Goal: Information Seeking & Learning: Learn about a topic

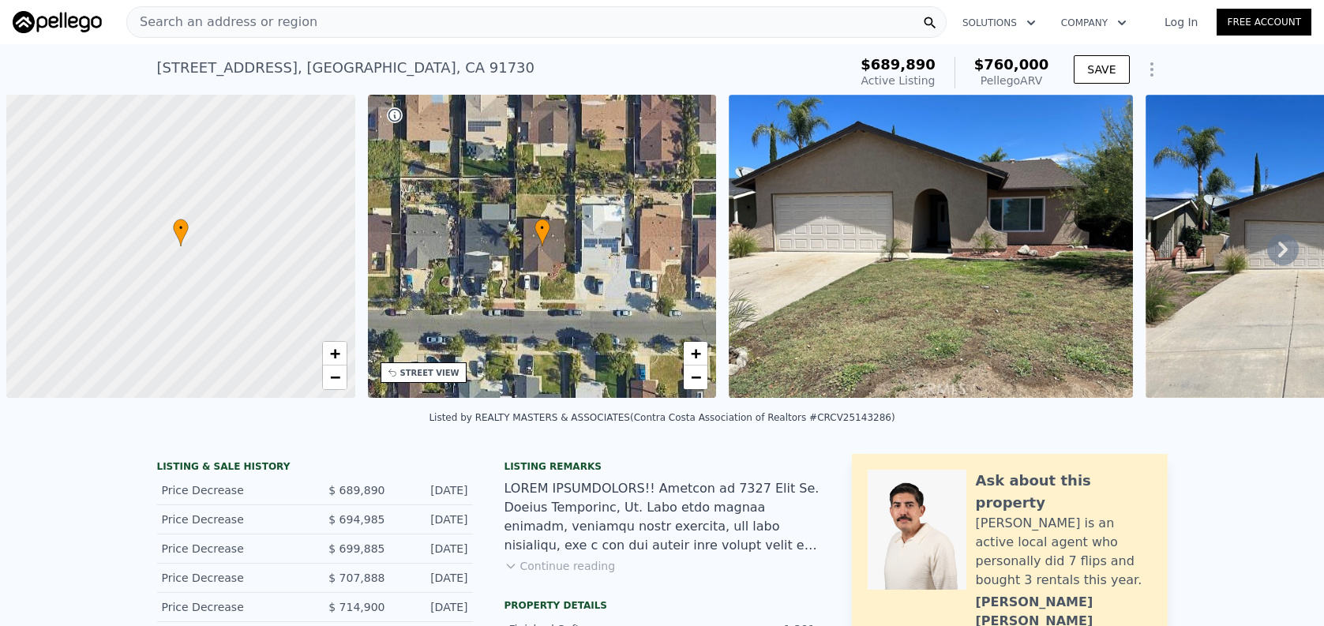
scroll to position [0, 6]
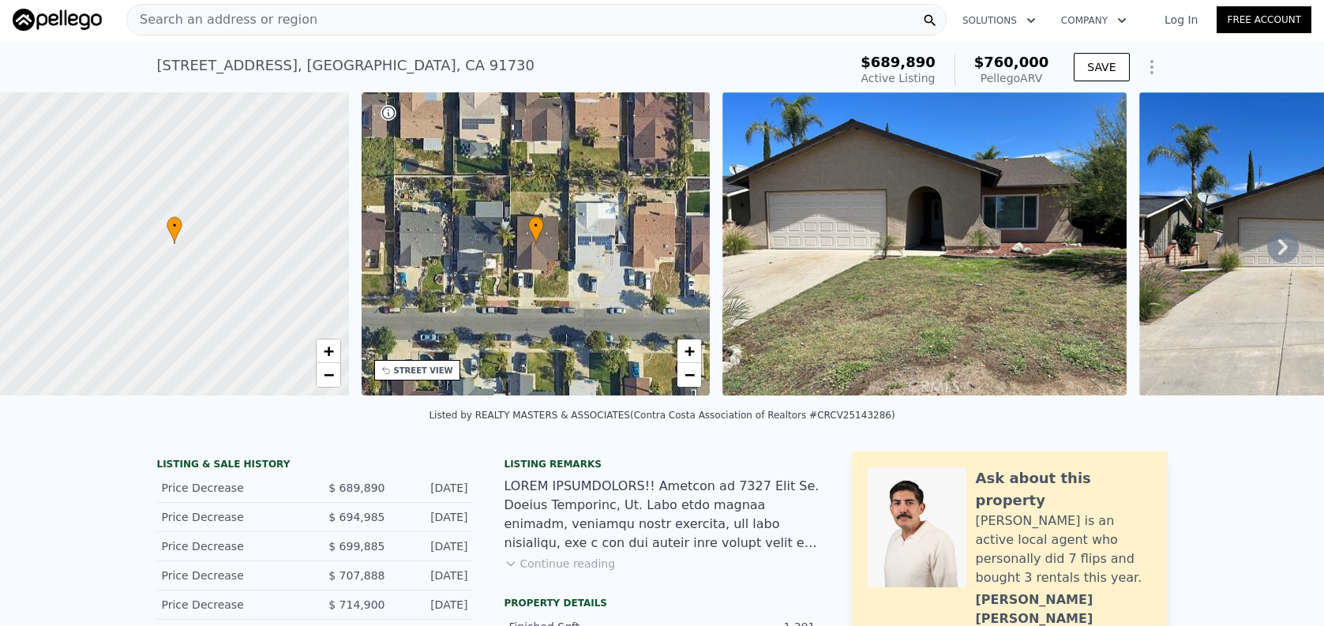
click at [428, 21] on div "Search an address or region" at bounding box center [536, 20] width 820 height 32
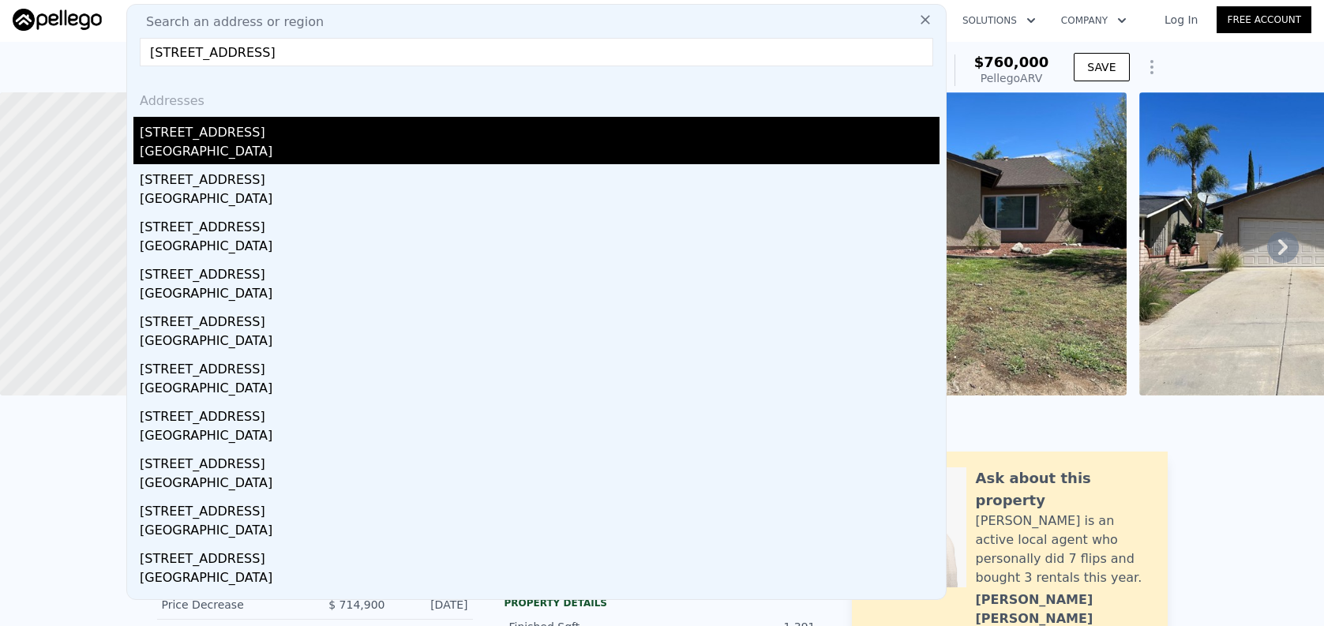
type input "[STREET_ADDRESS]"
click at [476, 148] on div "[GEOGRAPHIC_DATA]" at bounding box center [540, 153] width 800 height 22
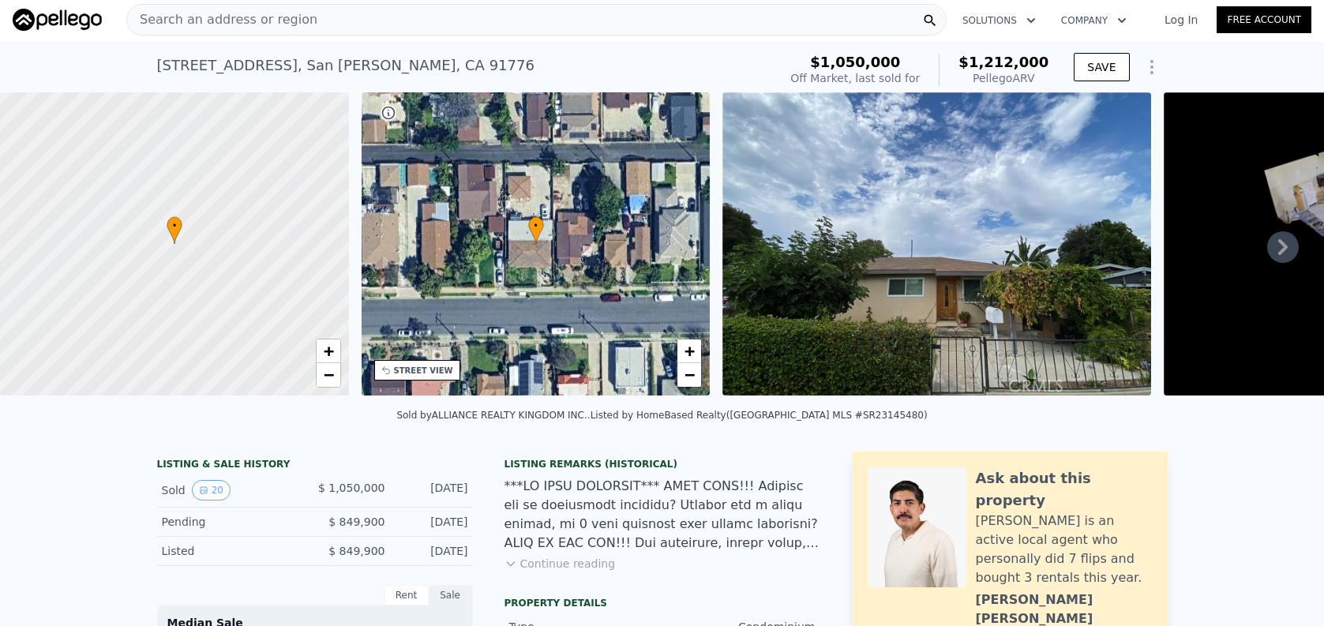
click at [433, 28] on div "Search an address or region" at bounding box center [536, 20] width 820 height 32
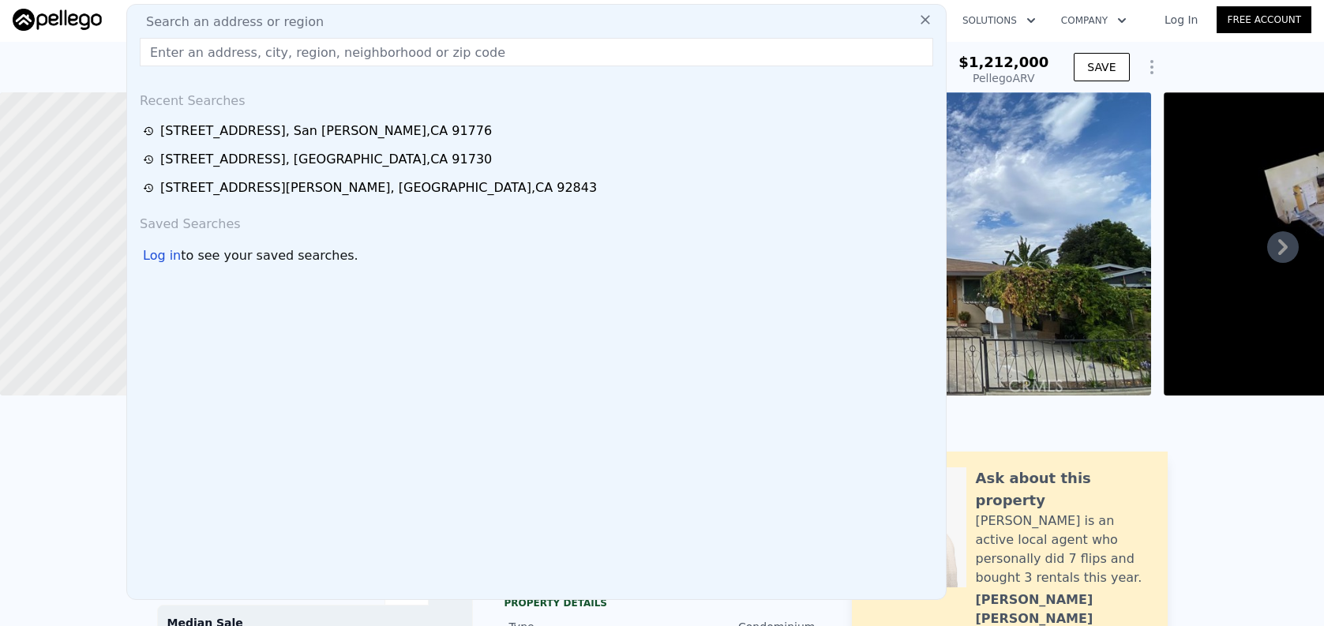
click at [434, 28] on div "Search an address or region" at bounding box center [536, 22] width 806 height 19
paste input "[STREET_ADDRESS][PERSON_NAME] Comparable Properties"
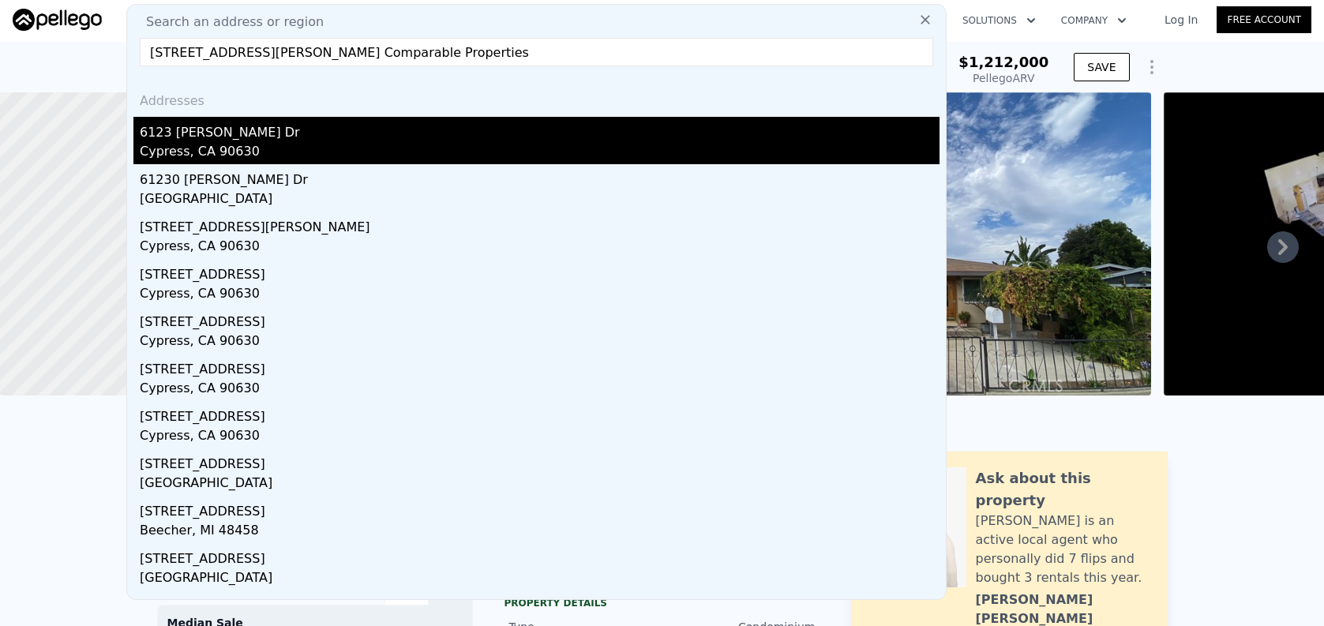
type input "[STREET_ADDRESS][PERSON_NAME] Comparable Properties"
click at [487, 163] on div "Cypress, CA 90630" at bounding box center [540, 153] width 800 height 22
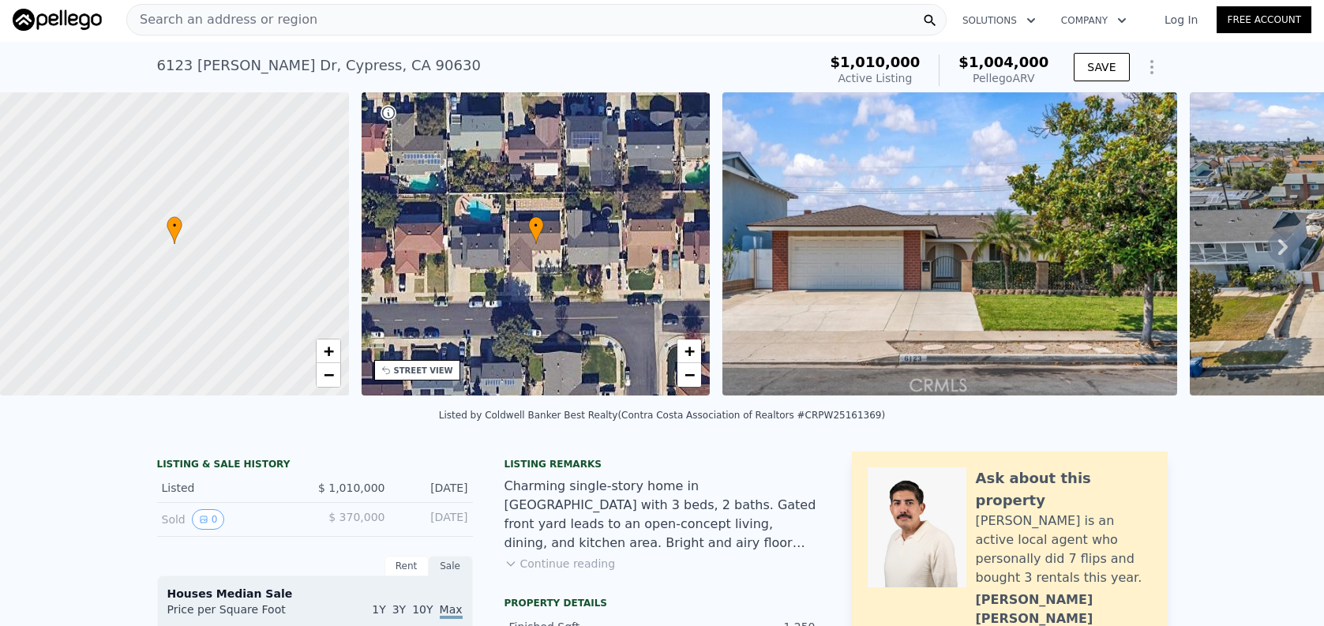
click at [349, 21] on div "Search an address or region" at bounding box center [536, 20] width 820 height 32
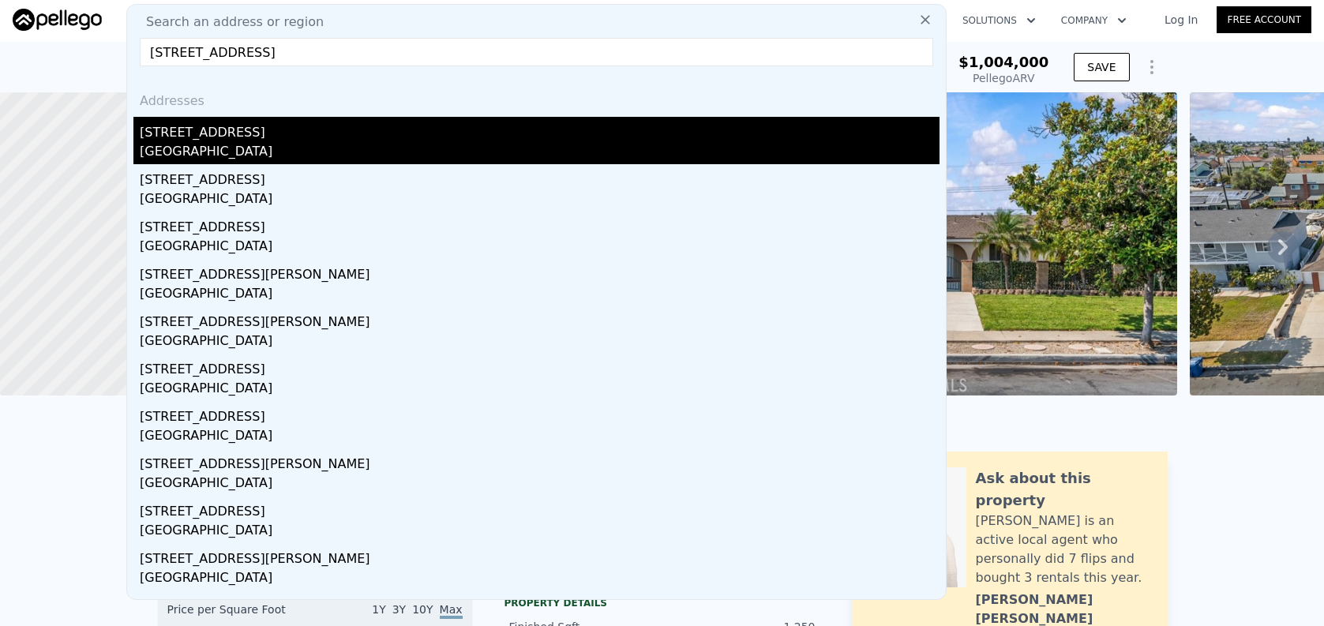
type input "[STREET_ADDRESS]"
click at [420, 157] on div "[GEOGRAPHIC_DATA]" at bounding box center [540, 153] width 800 height 22
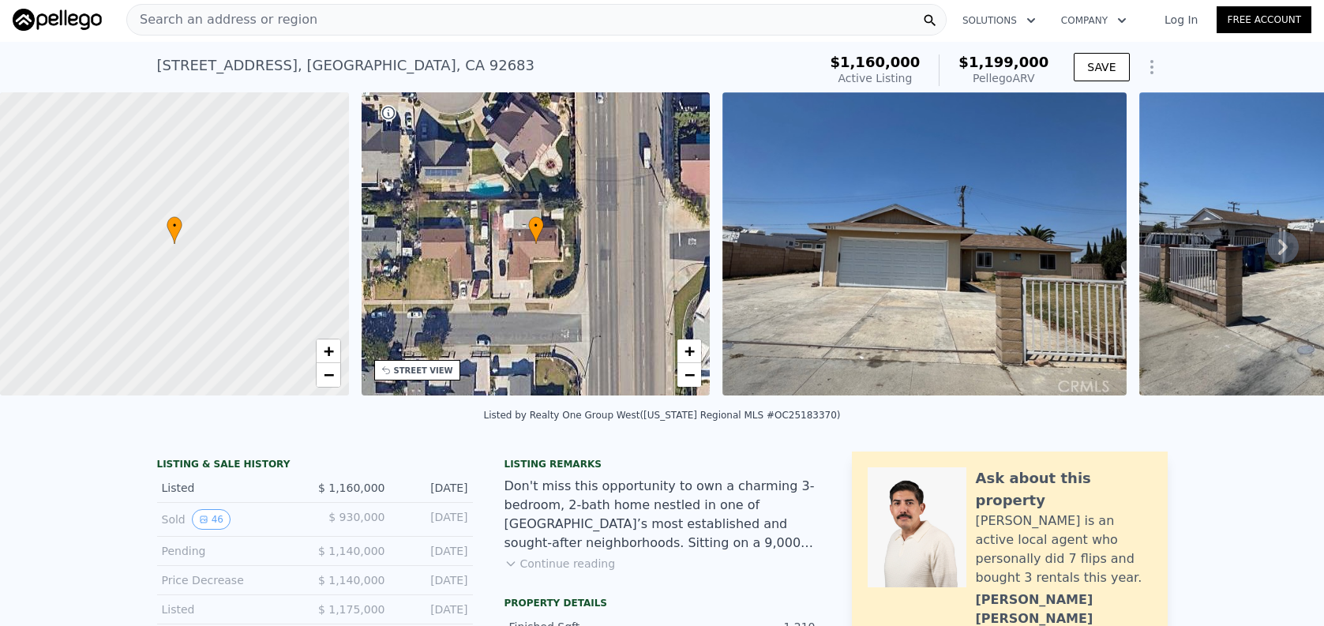
click at [448, 10] on div "Search an address or region" at bounding box center [536, 20] width 820 height 32
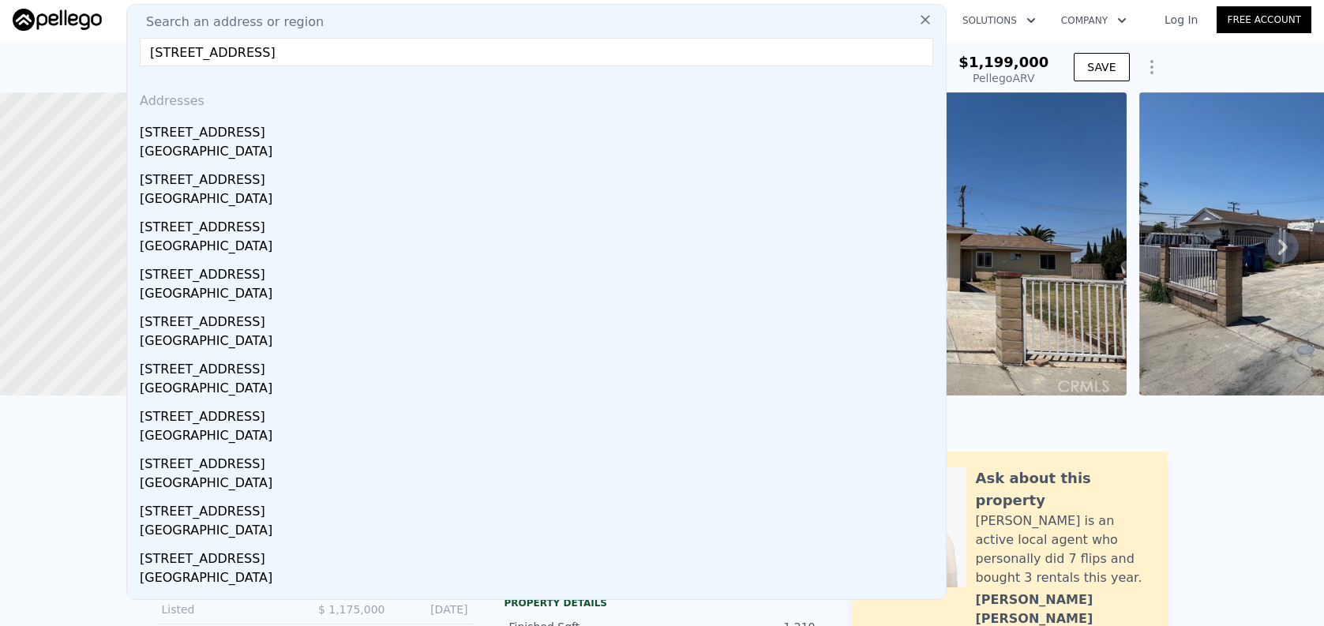
type input "[STREET_ADDRESS]"
click at [500, 155] on div "[GEOGRAPHIC_DATA]" at bounding box center [540, 153] width 800 height 22
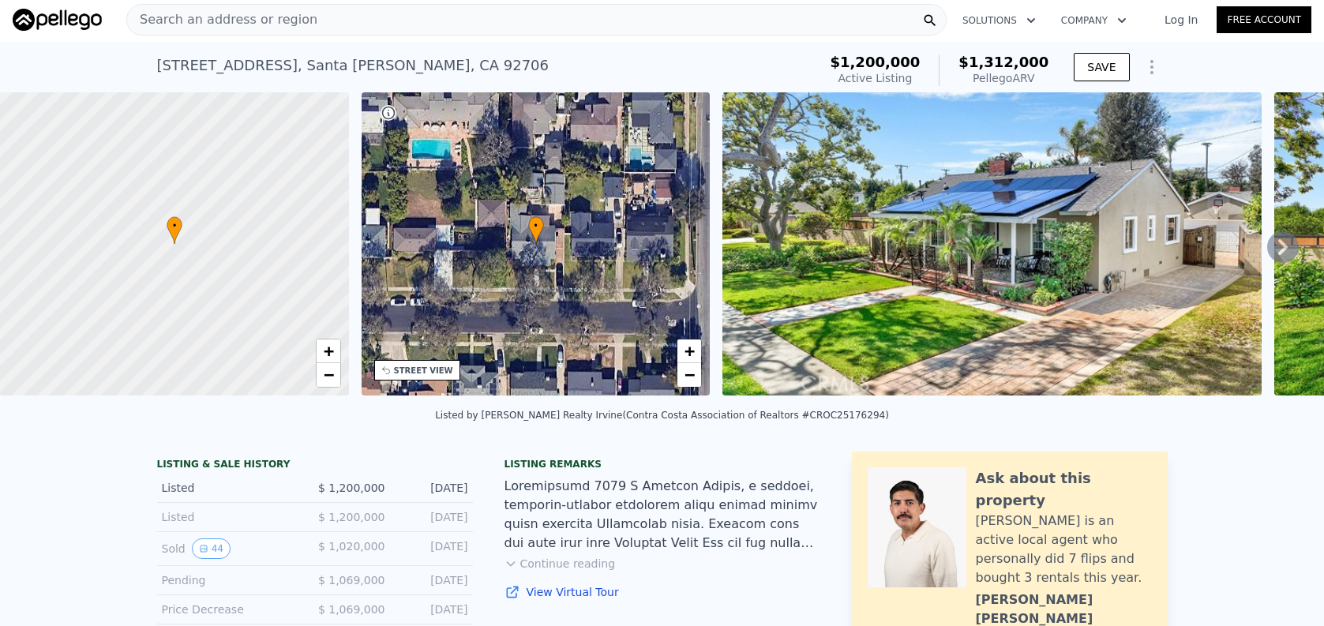
click at [467, 46] on div "[STREET_ADDRESS] Active at $1.200m (~ARV $1.312m ) $1,200,000 Active Listing $1…" at bounding box center [662, 67] width 1010 height 51
click at [453, 24] on div "Search an address or region" at bounding box center [536, 20] width 820 height 32
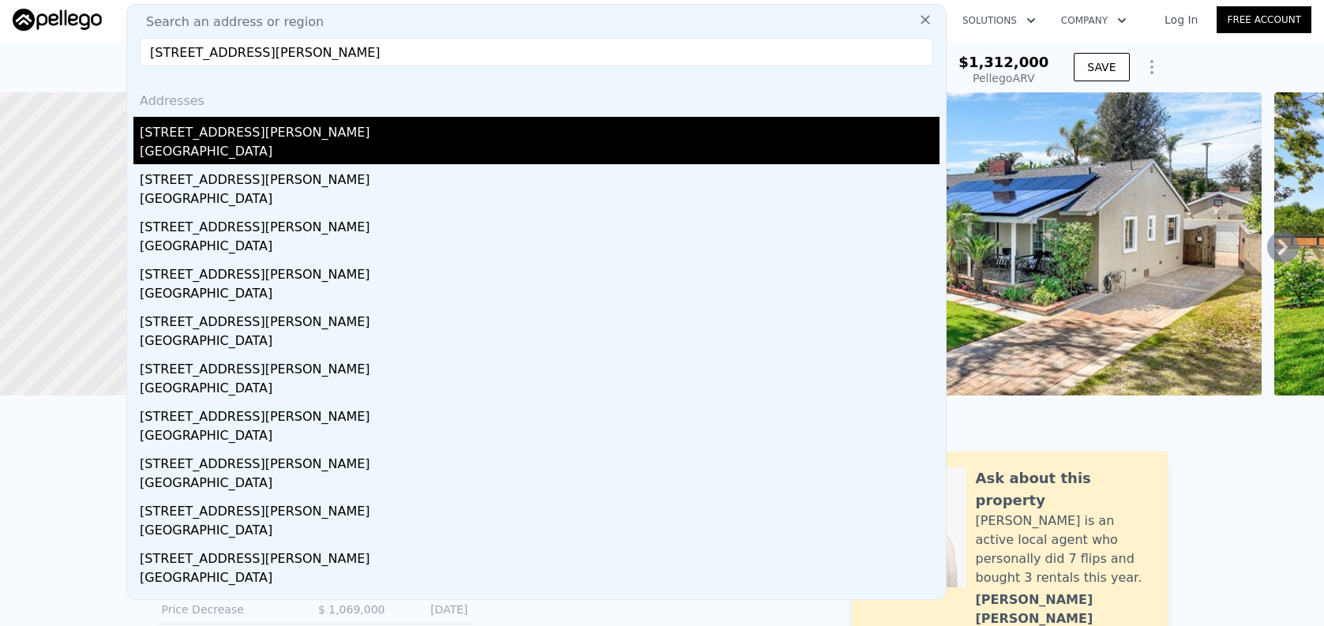
type input "[STREET_ADDRESS][PERSON_NAME]"
click at [497, 156] on div "[GEOGRAPHIC_DATA]" at bounding box center [540, 153] width 800 height 22
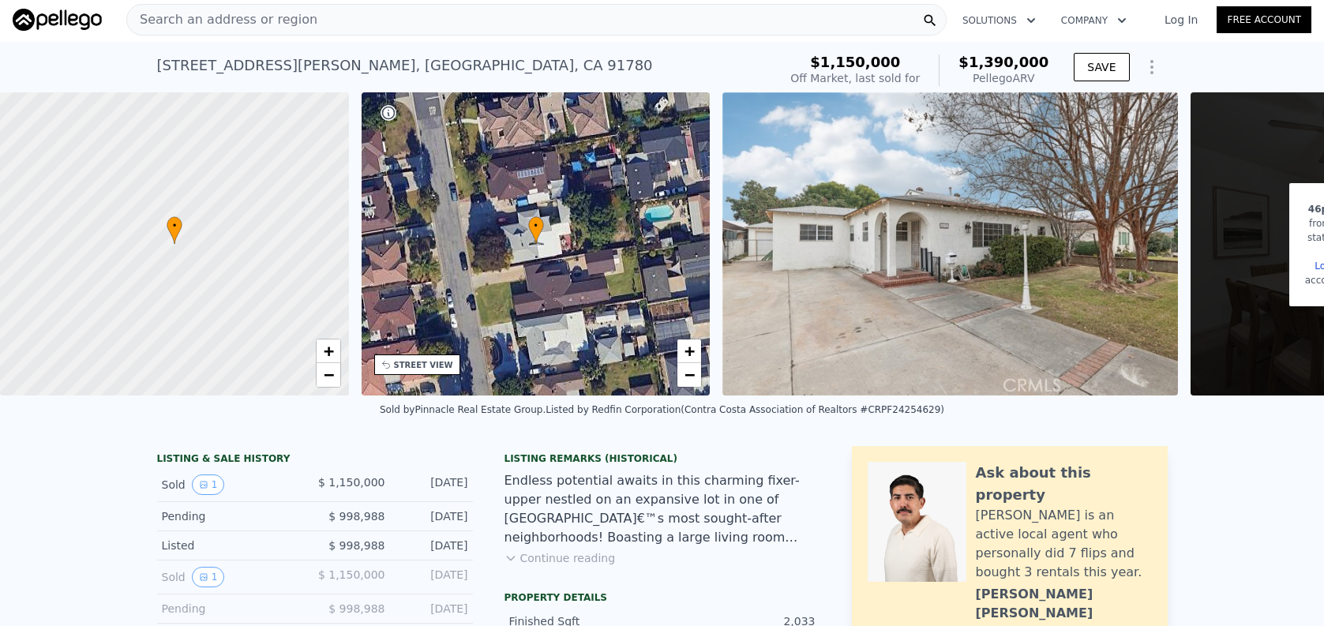
click at [219, 26] on span "Search an address or region" at bounding box center [222, 19] width 190 height 19
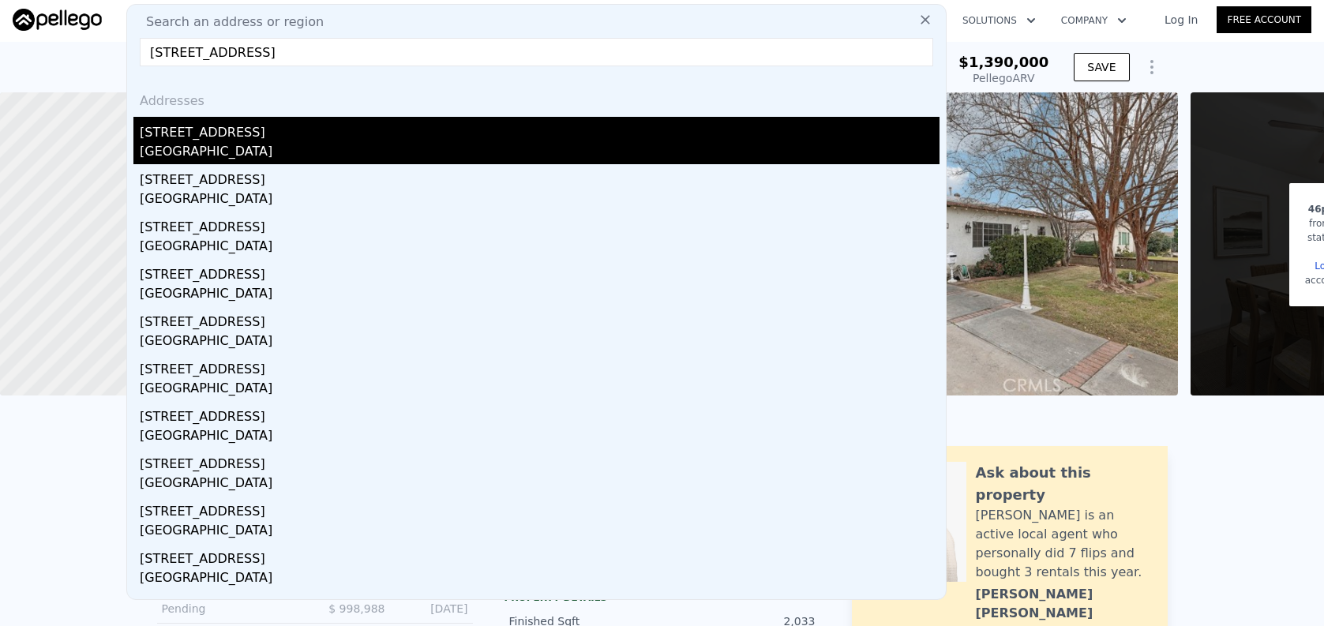
type input "[STREET_ADDRESS]"
click at [266, 147] on div "[GEOGRAPHIC_DATA]" at bounding box center [540, 153] width 800 height 22
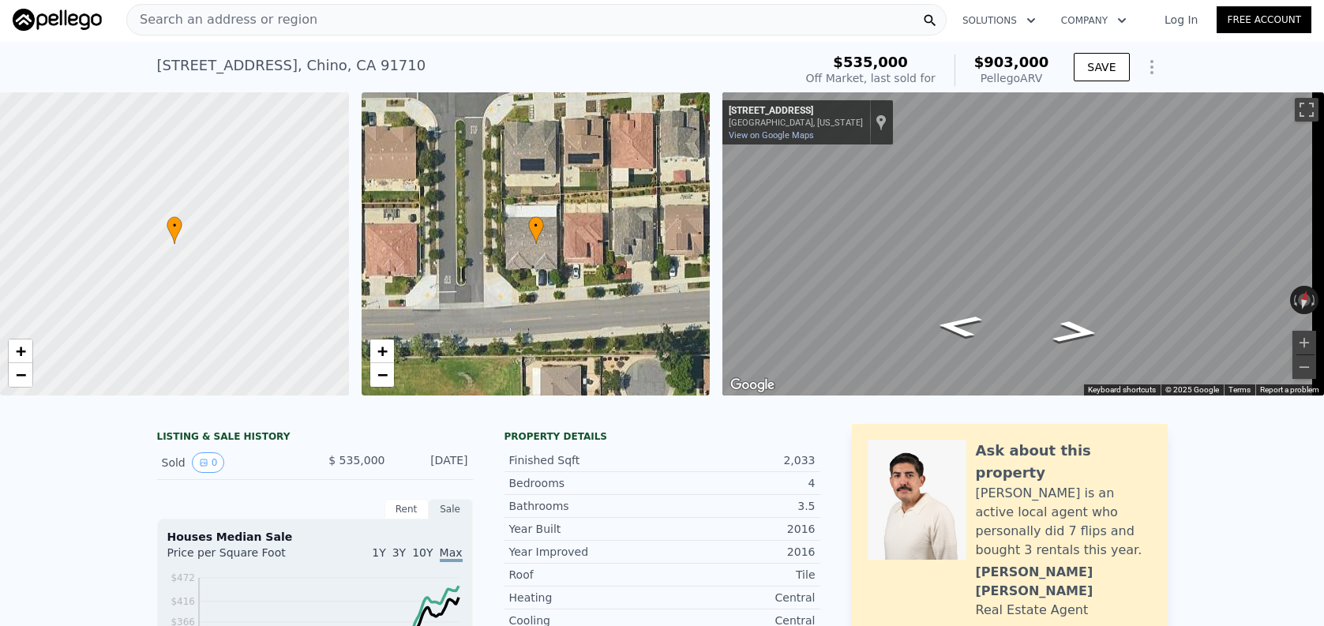
scroll to position [0, 6]
click at [423, 9] on div "Search an address or region" at bounding box center [536, 20] width 820 height 32
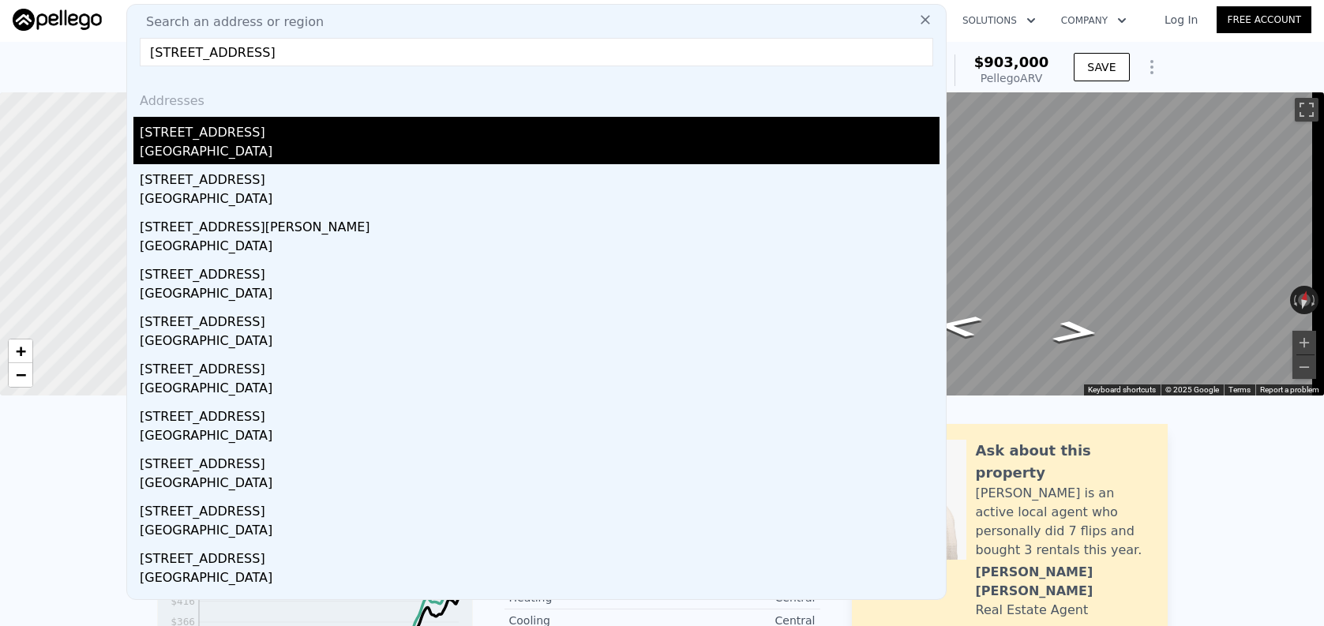
type input "[STREET_ADDRESS]"
click at [483, 159] on div "[GEOGRAPHIC_DATA]" at bounding box center [540, 153] width 800 height 22
